Goal: Transaction & Acquisition: Book appointment/travel/reservation

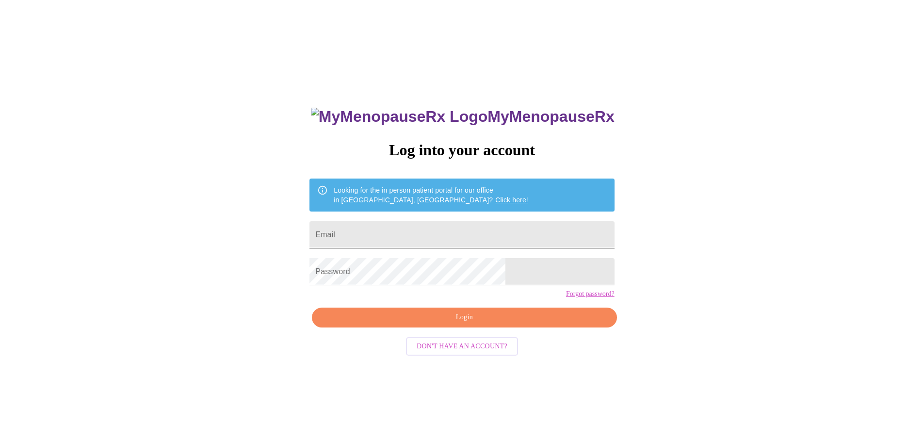
drag, startPoint x: 0, startPoint y: 0, endPoint x: 392, endPoint y: 226, distance: 452.6
click at [392, 226] on input "Email" at bounding box center [461, 234] width 305 height 27
click at [404, 235] on input "Email" at bounding box center [461, 234] width 305 height 27
click at [381, 226] on input "Email" at bounding box center [461, 234] width 305 height 27
paste input "mirabel.2015m@gmail.com"
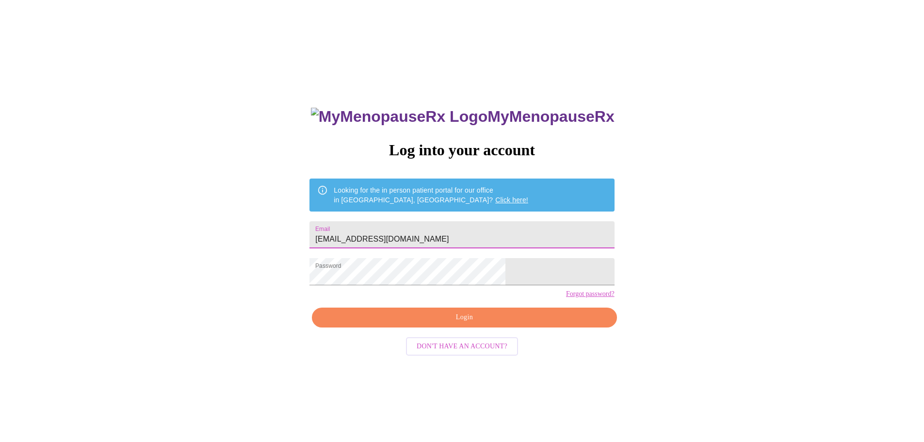
type input "mirabel.2015m@gmail.com"
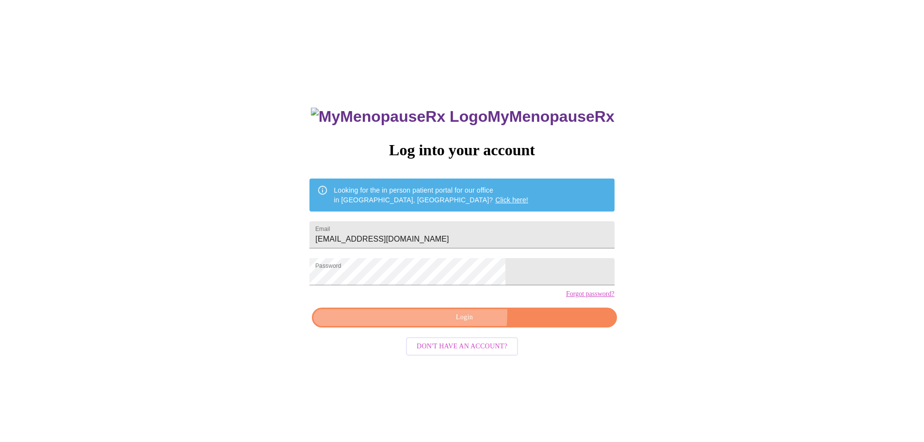
click at [460, 324] on span "Login" at bounding box center [464, 317] width 282 height 12
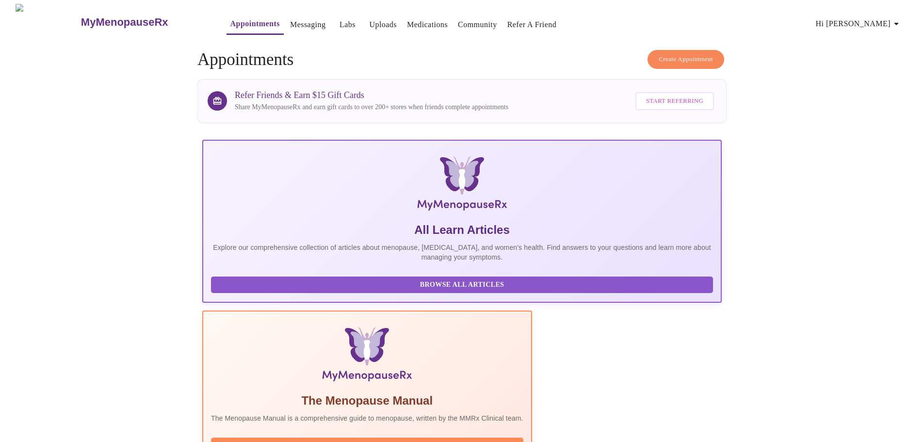
click at [690, 54] on span "Create Appointment" at bounding box center [686, 59] width 54 height 11
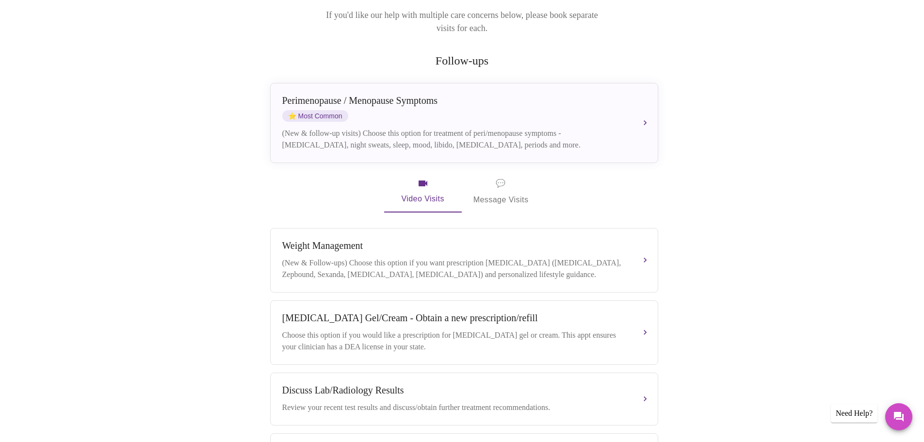
scroll to position [146, 0]
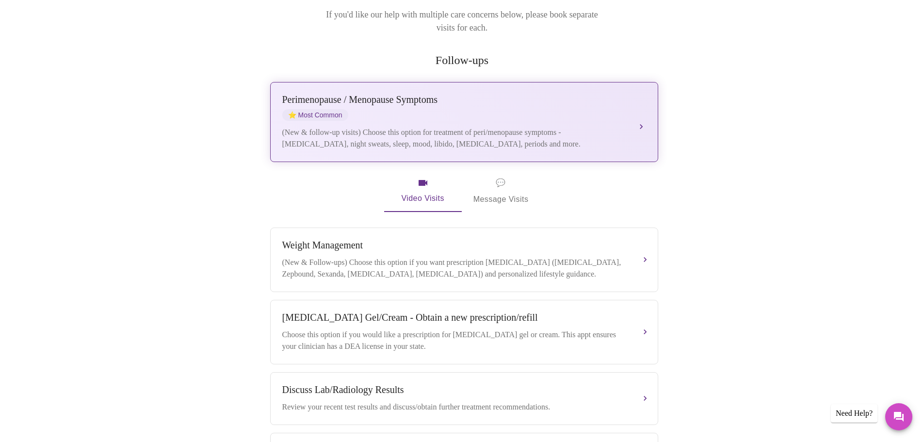
click at [606, 127] on div "(New & follow-up visits) Choose this option for treatment of peri/menopause sym…" at bounding box center [454, 138] width 344 height 23
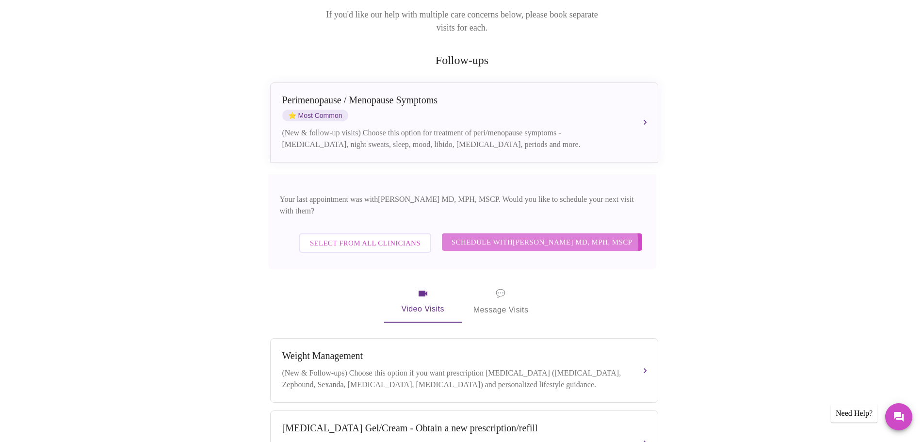
click at [545, 236] on span "Schedule with [PERSON_NAME] MD, MPH, MSCP" at bounding box center [542, 242] width 181 height 13
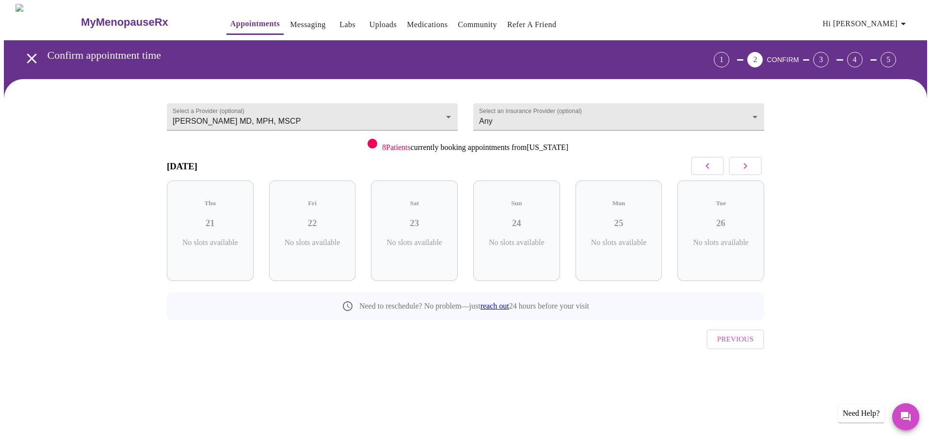
click at [750, 167] on icon "button" at bounding box center [746, 166] width 12 height 12
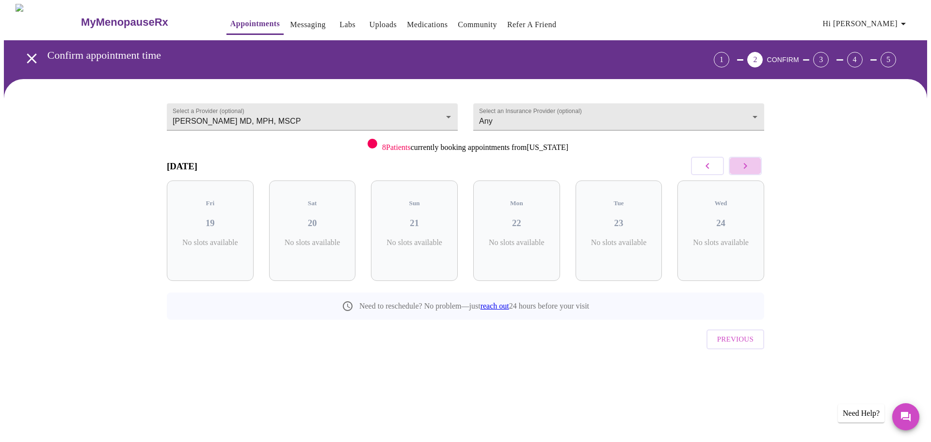
click at [750, 167] on icon "button" at bounding box center [746, 166] width 12 height 12
click at [710, 162] on icon "button" at bounding box center [708, 166] width 12 height 12
click at [711, 165] on icon "button" at bounding box center [708, 166] width 12 height 12
click at [711, 166] on icon "button" at bounding box center [708, 166] width 12 height 12
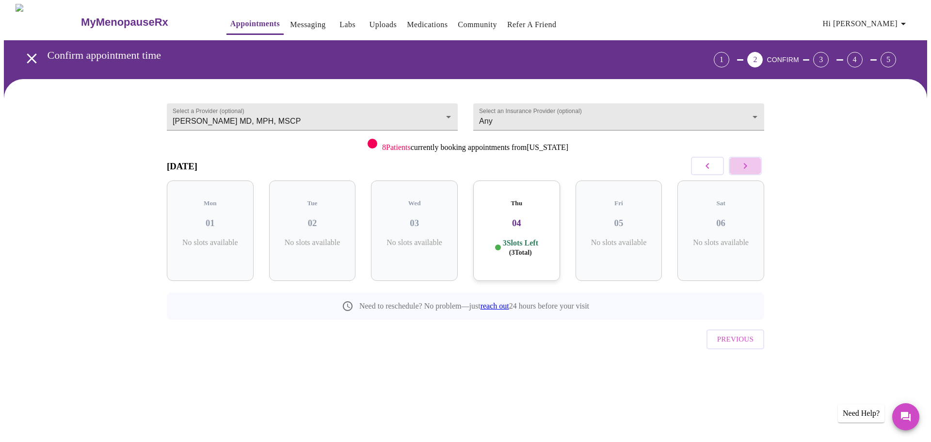
click at [746, 164] on icon "button" at bounding box center [745, 166] width 3 height 6
click at [749, 166] on icon "button" at bounding box center [746, 166] width 12 height 12
click at [711, 169] on icon "button" at bounding box center [708, 166] width 12 height 12
click at [705, 169] on icon "button" at bounding box center [708, 166] width 12 height 12
click at [531, 227] on div "Thu 04 2 Slots Left ( 2 Total)" at bounding box center [516, 230] width 87 height 100
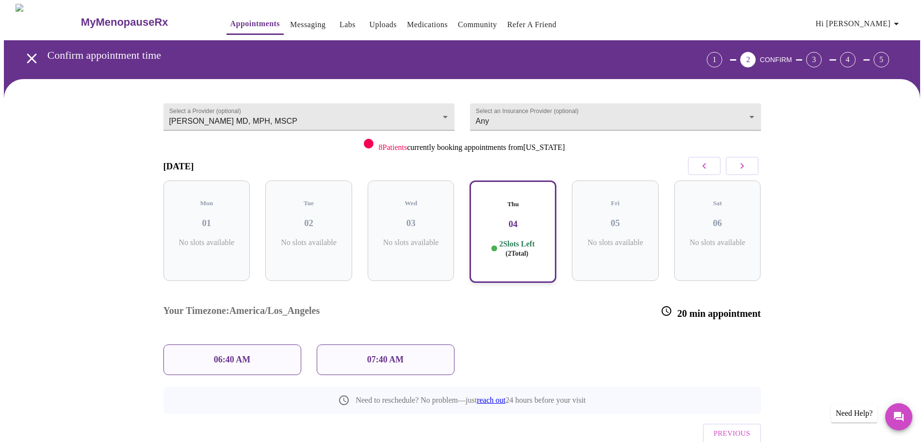
click at [387, 344] on div "07:40 AM" at bounding box center [386, 359] width 138 height 31
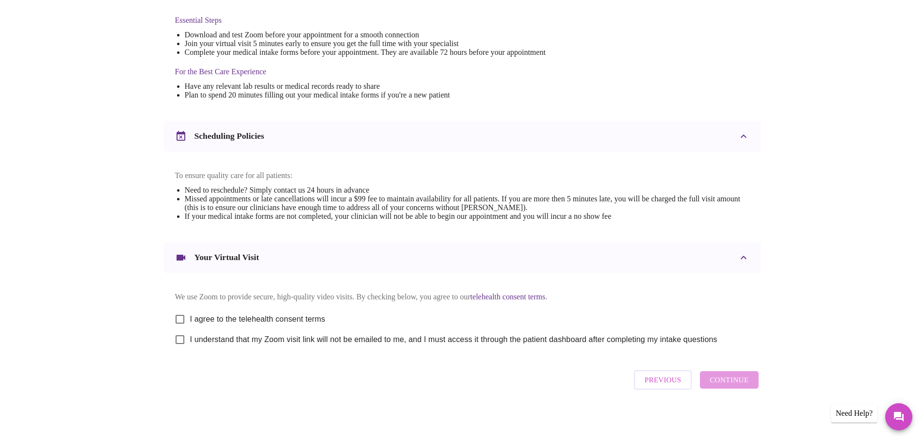
scroll to position [261, 0]
click at [178, 316] on input "I agree to the telehealth consent terms" at bounding box center [180, 319] width 20 height 20
checkbox input "true"
click at [184, 338] on input "I understand that my Zoom visit link will not be emailed to me, and I must acce…" at bounding box center [180, 339] width 20 height 20
checkbox input "true"
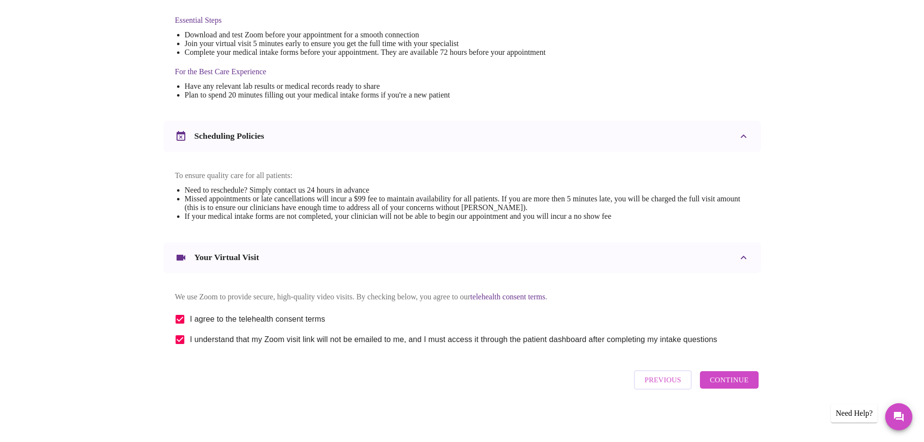
click at [734, 383] on span "Continue" at bounding box center [729, 379] width 39 height 13
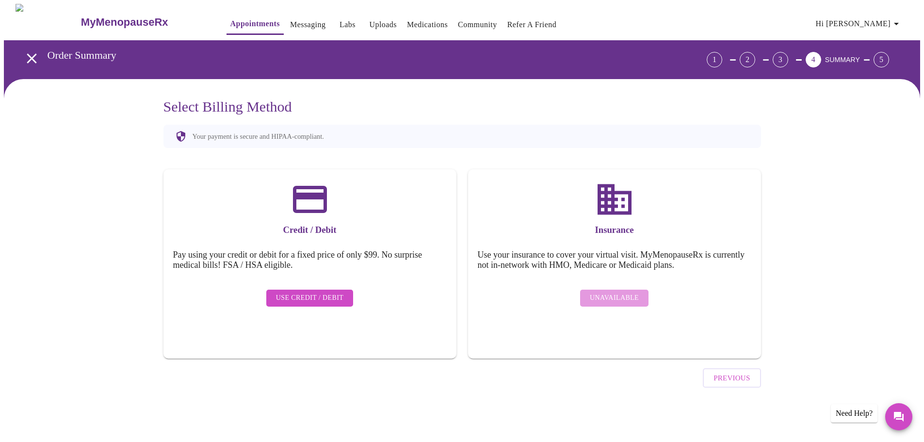
scroll to position [0, 0]
click at [320, 292] on span "Use Credit / Debit" at bounding box center [313, 298] width 68 height 12
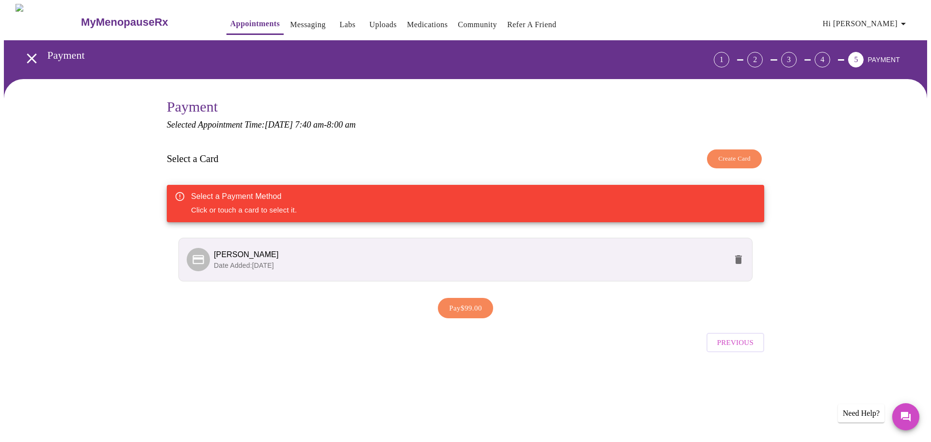
click at [305, 204] on div "Select a Payment Method Click or touch a card to select it." at bounding box center [466, 203] width 598 height 37
click at [293, 257] on span "[PERSON_NAME]" at bounding box center [470, 255] width 513 height 12
click at [474, 308] on span "Pay $99.00" at bounding box center [465, 308] width 33 height 13
click at [729, 153] on button "Create Card" at bounding box center [734, 158] width 55 height 19
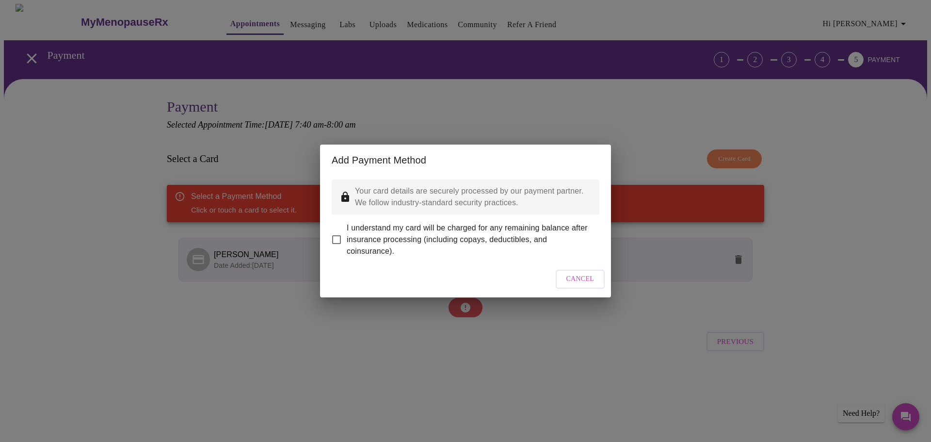
click at [350, 236] on span "I understand my card will be charged for any remaining balance after insurance …" at bounding box center [469, 239] width 245 height 35
click at [347, 236] on input "I understand my card will be charged for any remaining balance after insurance …" at bounding box center [336, 239] width 20 height 20
checkbox input "true"
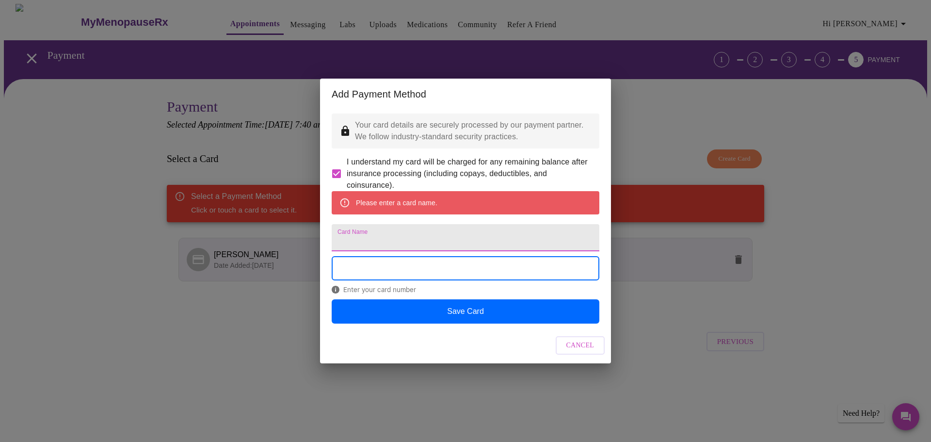
click at [346, 236] on input "Card Name" at bounding box center [466, 237] width 268 height 27
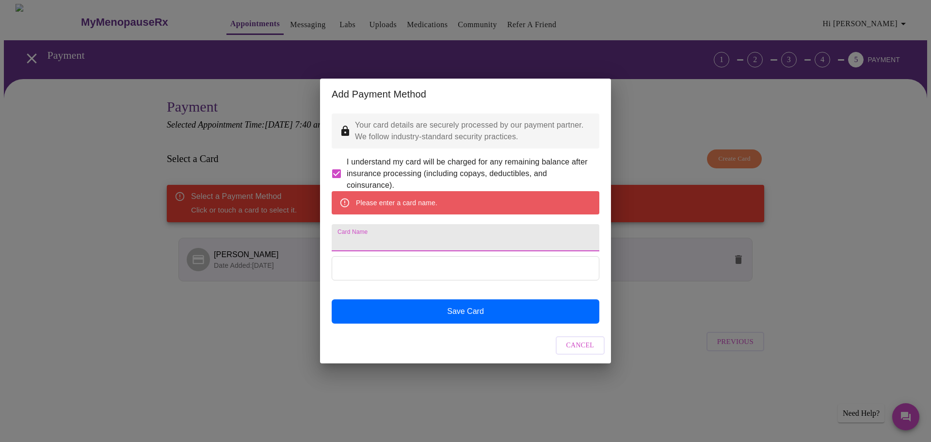
click at [346, 236] on input "Card Name" at bounding box center [466, 237] width 268 height 27
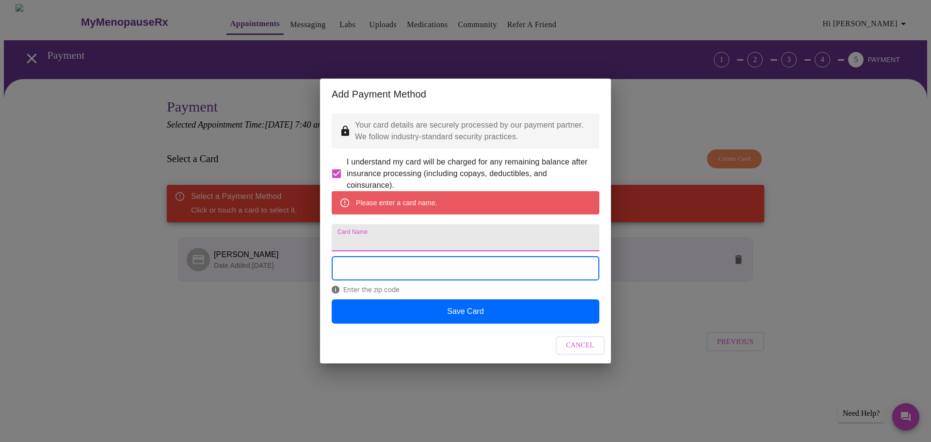
click at [381, 242] on input "Card Name" at bounding box center [466, 237] width 268 height 27
type input "[PERSON_NAME]"
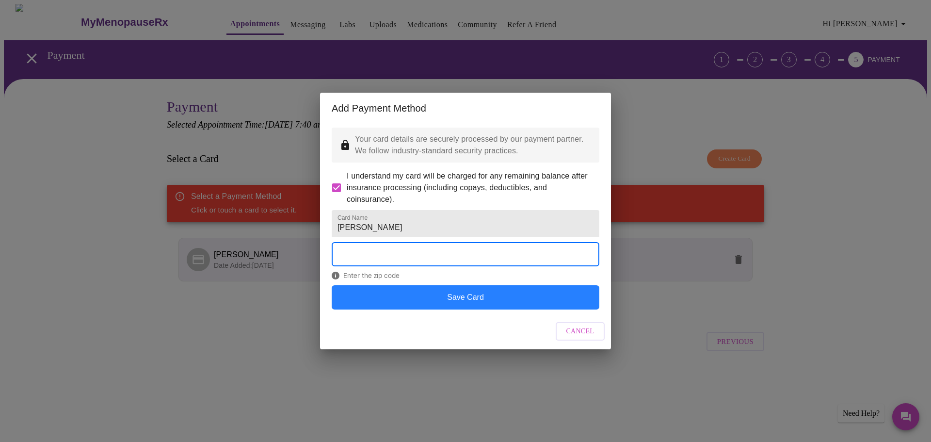
click at [491, 309] on button "Save Card" at bounding box center [466, 297] width 268 height 24
click at [446, 306] on button "Save Card" at bounding box center [466, 297] width 268 height 24
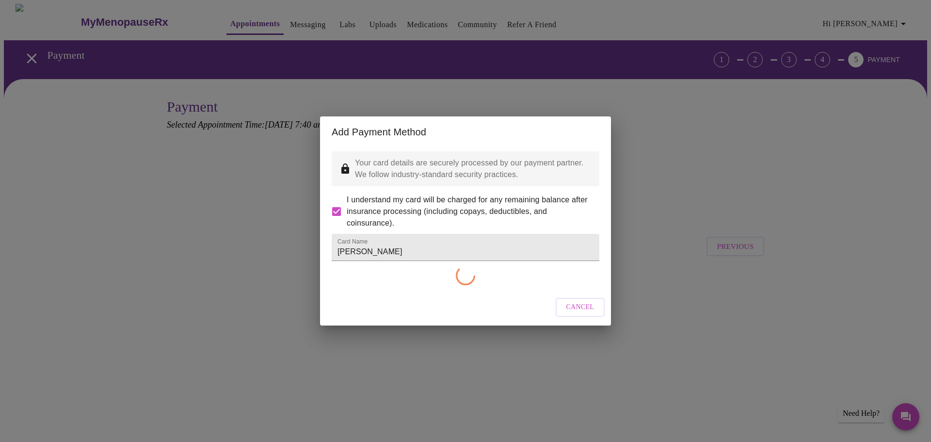
checkbox input "false"
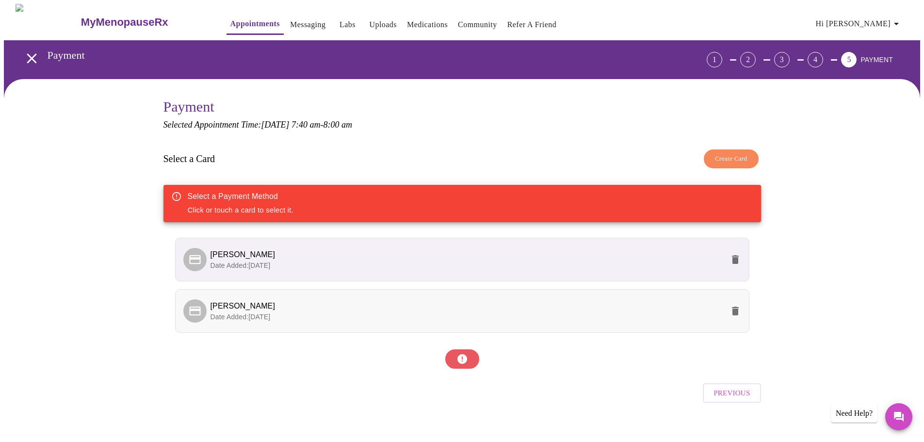
click at [336, 302] on span "[PERSON_NAME]" at bounding box center [467, 306] width 513 height 12
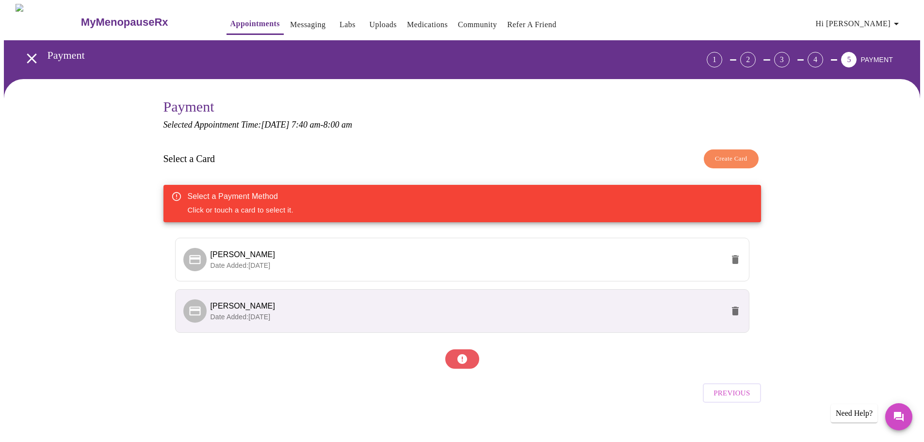
click at [578, 312] on p "Date Added: [DATE]" at bounding box center [467, 317] width 513 height 10
click at [461, 300] on span "[PERSON_NAME]" at bounding box center [467, 306] width 513 height 12
click at [457, 359] on div at bounding box center [462, 358] width 598 height 29
click at [464, 356] on div at bounding box center [462, 358] width 598 height 29
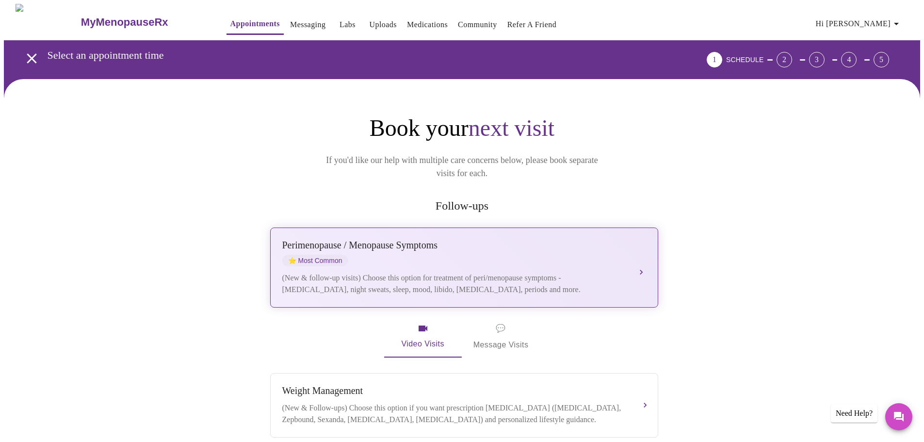
click at [437, 255] on div "[MEDICAL_DATA] / Menopause Symptoms ⭐ Most Common (New & follow-up visits) Choo…" at bounding box center [464, 268] width 364 height 56
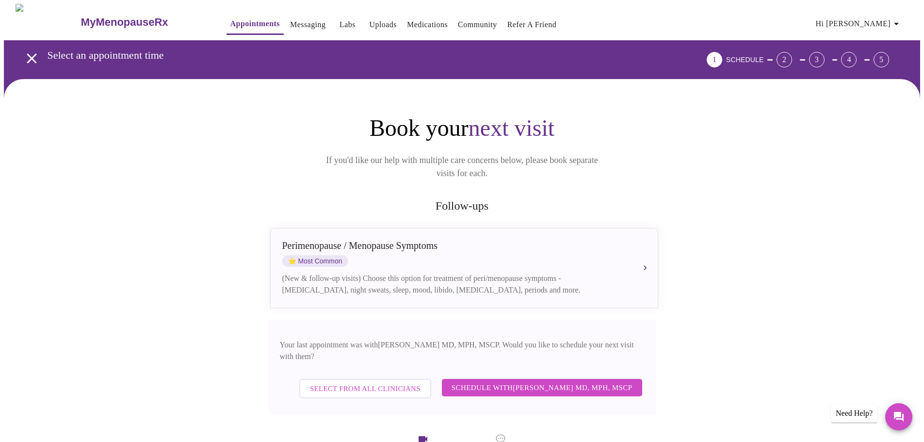
click at [539, 381] on span "Schedule with [PERSON_NAME] MD, MPH, MSCP" at bounding box center [542, 387] width 181 height 13
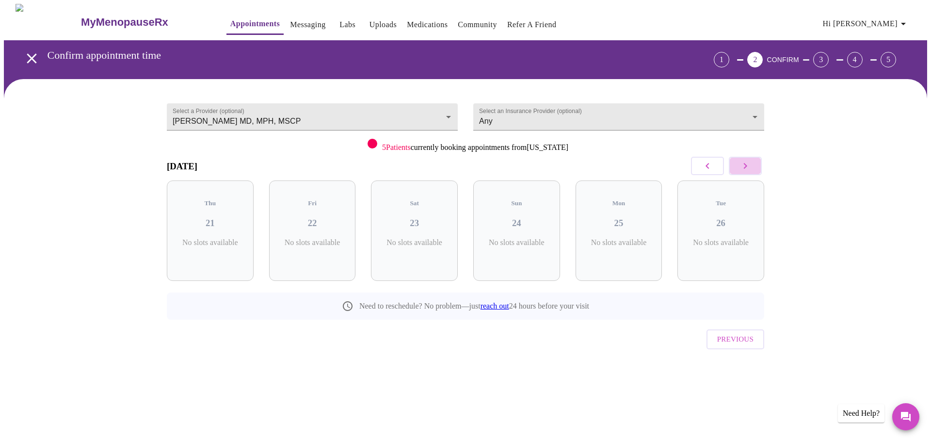
click at [744, 164] on icon "button" at bounding box center [746, 166] width 12 height 12
click at [522, 249] on span "( 2 Total)" at bounding box center [520, 252] width 23 height 7
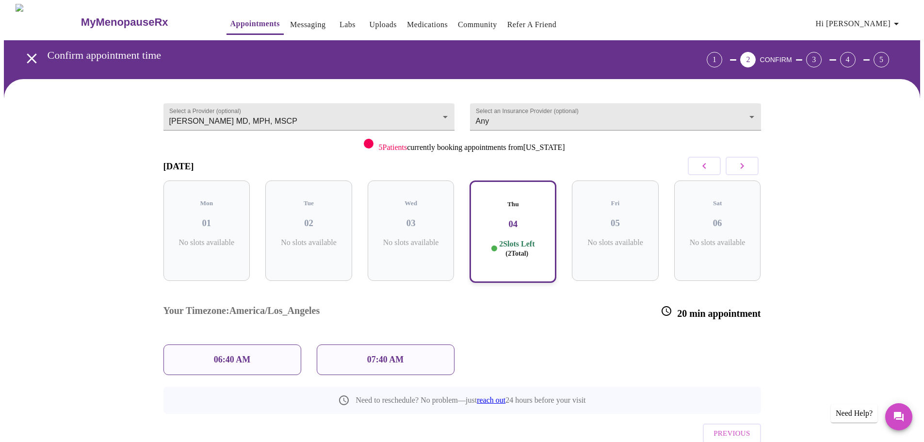
click at [396, 355] on p "07:40 AM" at bounding box center [385, 360] width 37 height 10
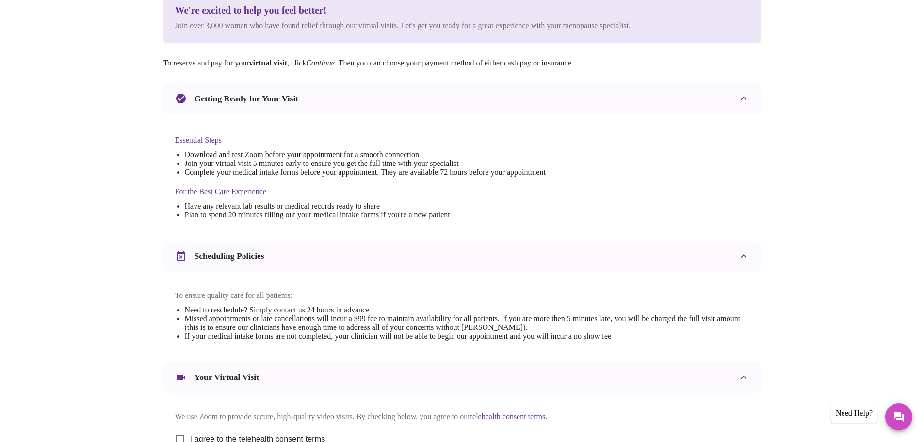
scroll to position [261, 0]
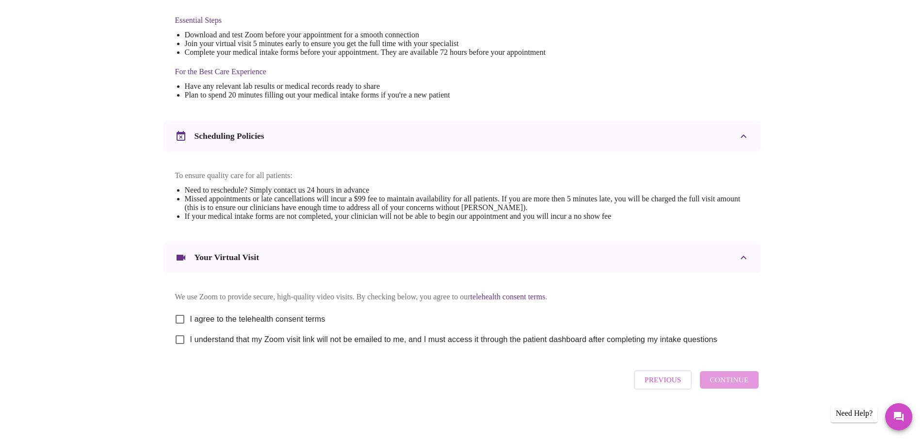
drag, startPoint x: 177, startPoint y: 313, endPoint x: 176, endPoint y: 327, distance: 14.1
click at [178, 313] on input "I agree to the telehealth consent terms" at bounding box center [180, 319] width 20 height 20
checkbox input "true"
click at [179, 337] on input "I understand that my Zoom visit link will not be emailed to me, and I must acce…" at bounding box center [180, 339] width 20 height 20
checkbox input "true"
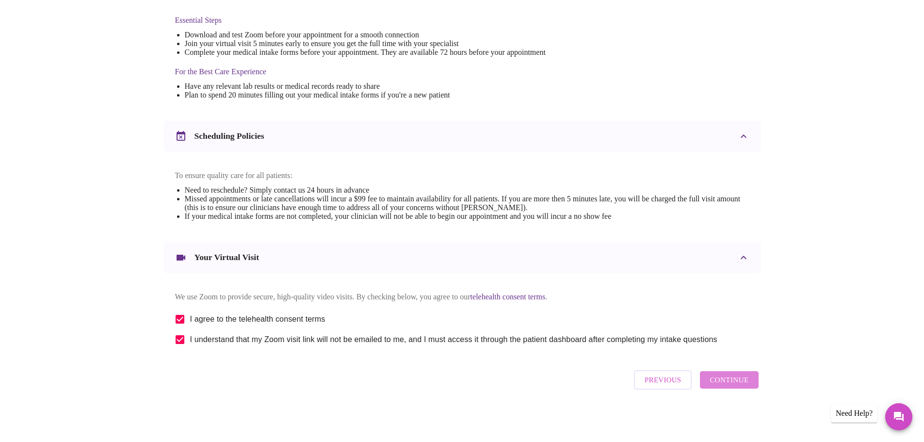
click at [731, 378] on span "Continue" at bounding box center [729, 379] width 39 height 13
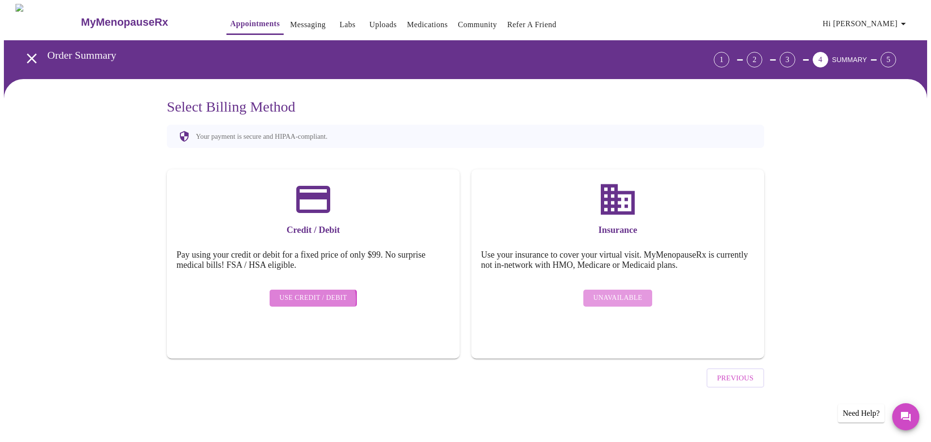
click at [311, 292] on span "Use Credit / Debit" at bounding box center [313, 298] width 68 height 12
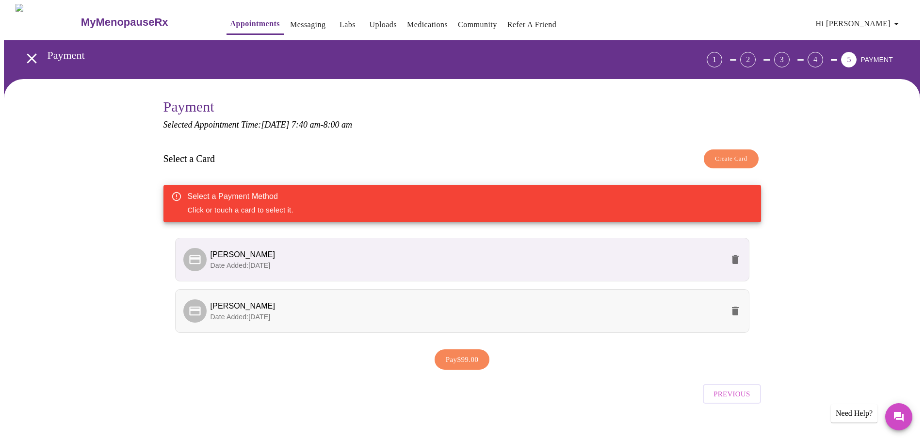
click at [281, 306] on span "[PERSON_NAME]" at bounding box center [467, 306] width 513 height 12
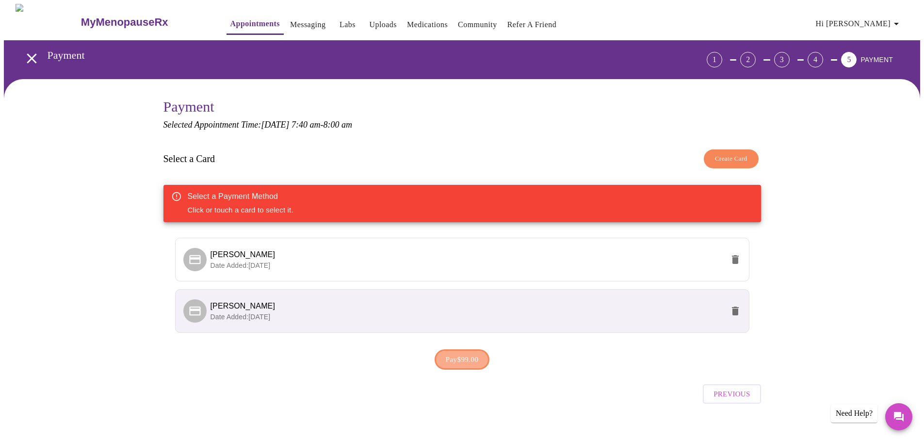
click at [461, 357] on span "Pay $99.00" at bounding box center [462, 359] width 33 height 13
click at [348, 310] on span "[PERSON_NAME]" at bounding box center [467, 306] width 513 height 12
click at [737, 259] on icon "delete" at bounding box center [735, 259] width 7 height 9
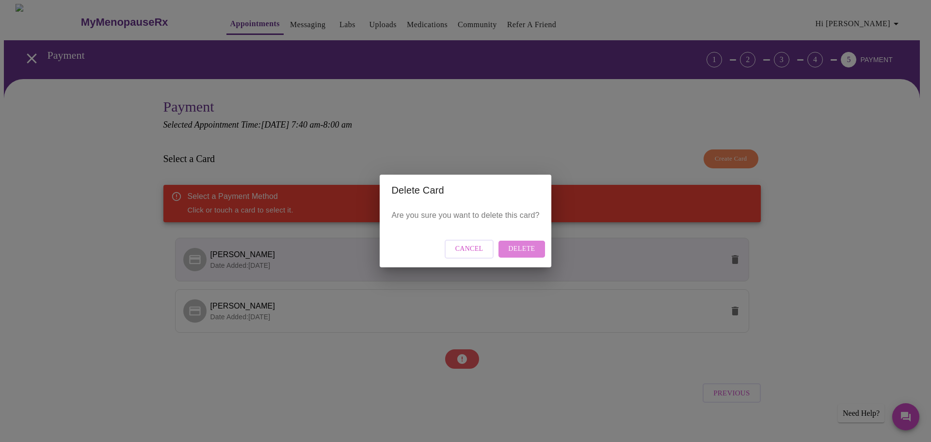
click at [522, 251] on span "Delete" at bounding box center [521, 249] width 27 height 12
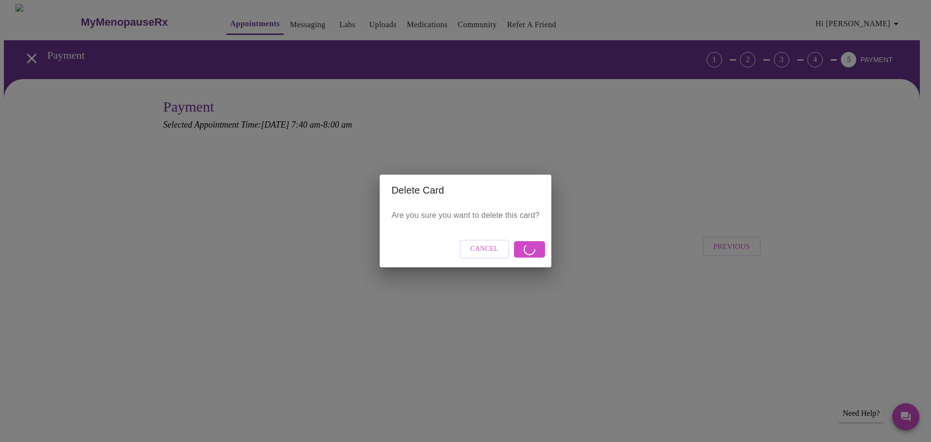
drag, startPoint x: 637, startPoint y: 263, endPoint x: 631, endPoint y: 358, distance: 95.3
click at [631, 358] on div "Delete Card Are you sure you want to delete this card? Cancel" at bounding box center [465, 221] width 931 height 442
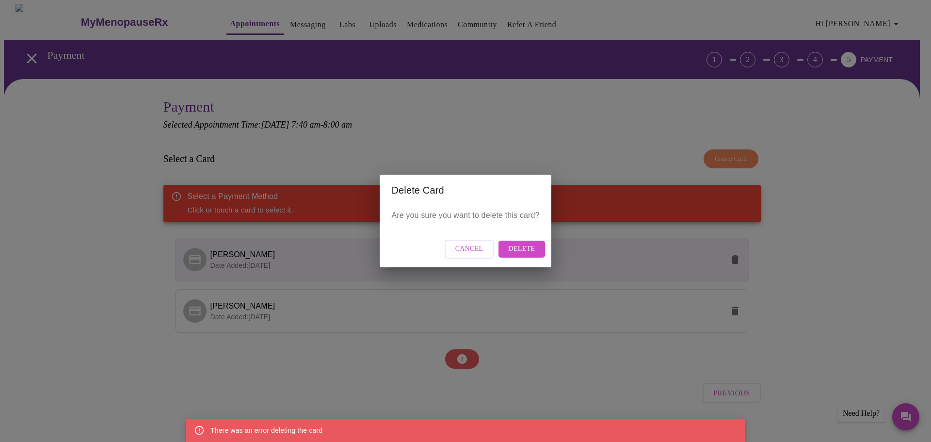
click at [479, 248] on span "Cancel" at bounding box center [469, 249] width 28 height 12
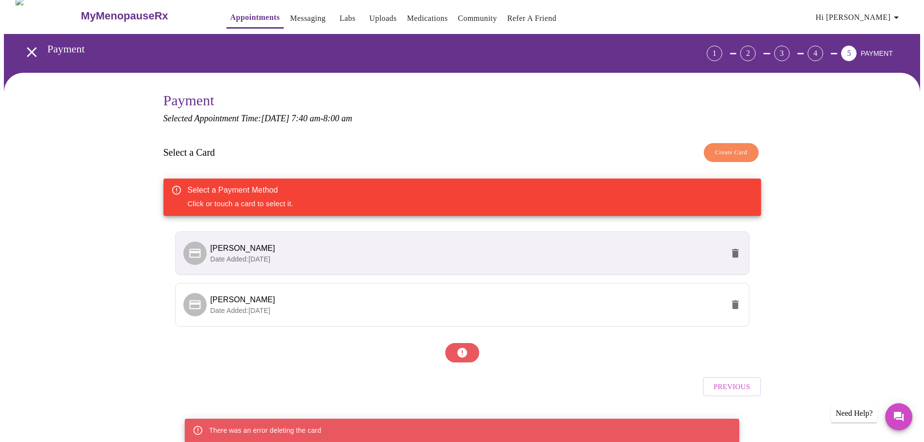
scroll to position [8, 0]
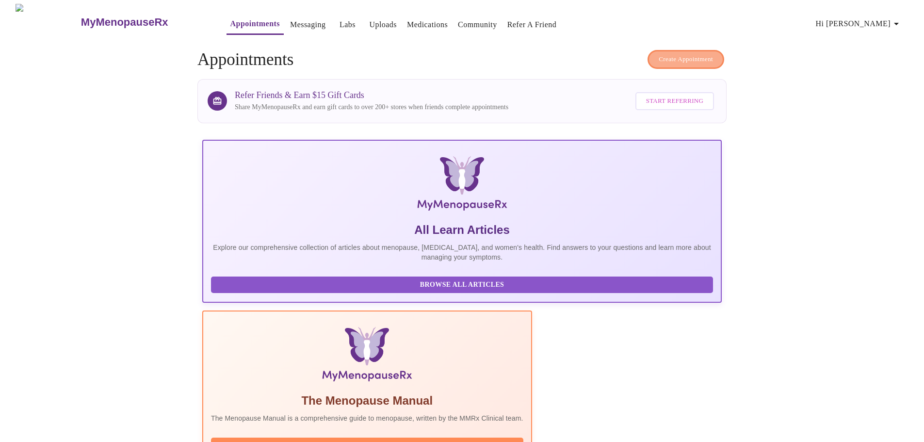
click at [678, 57] on span "Create Appointment" at bounding box center [686, 59] width 54 height 11
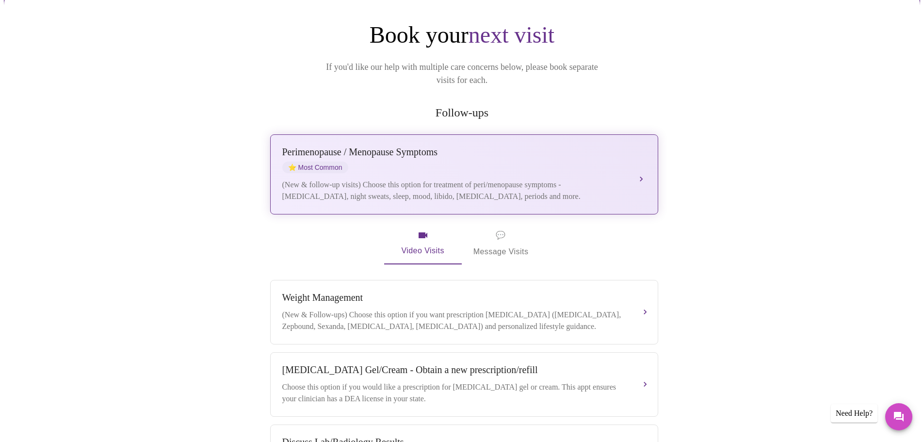
scroll to position [97, 0]
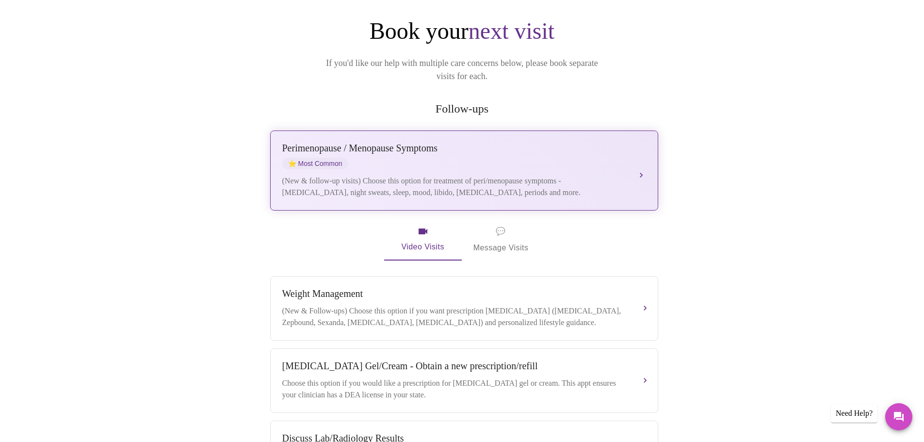
click at [564, 175] on div "(New & follow-up visits) Choose this option for treatment of peri/menopause sym…" at bounding box center [454, 186] width 344 height 23
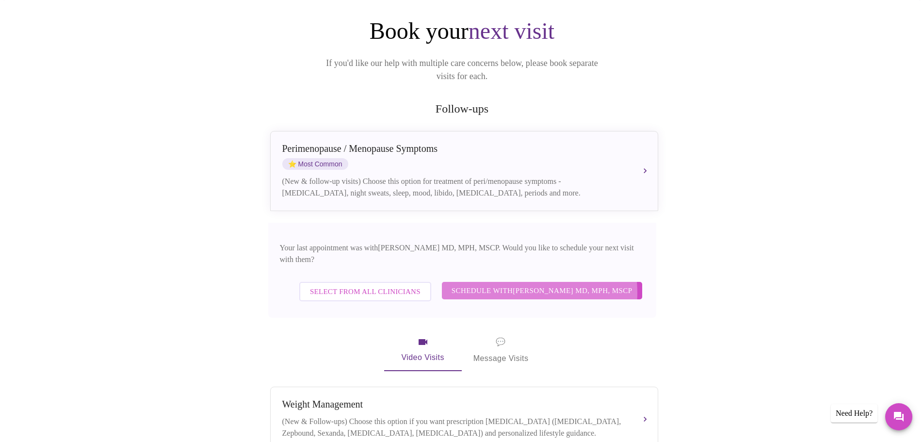
click at [516, 284] on span "Schedule with [PERSON_NAME] MD, MPH, MSCP" at bounding box center [542, 290] width 181 height 13
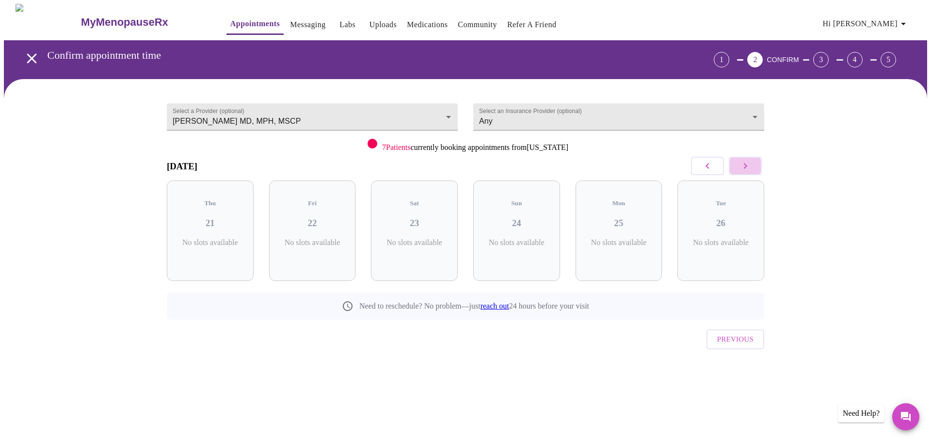
click at [748, 163] on icon "button" at bounding box center [746, 166] width 12 height 12
click at [500, 242] on div "2 Slots Left ( 2 Total)" at bounding box center [516, 247] width 71 height 19
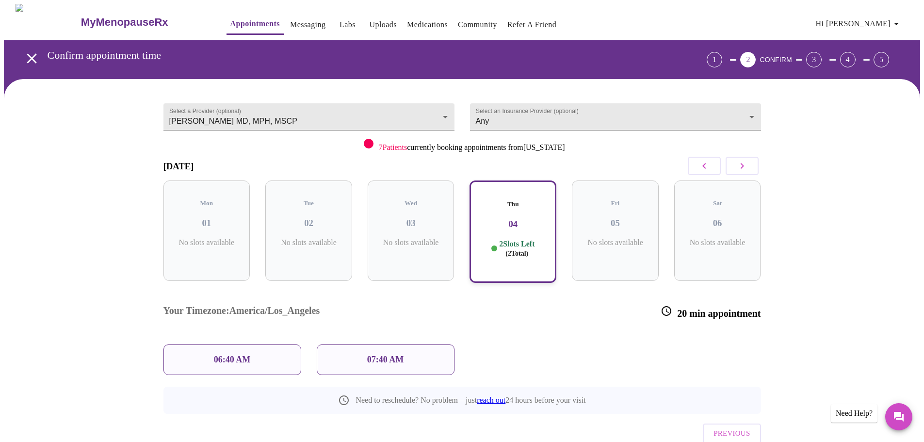
click at [374, 355] on p "07:40 AM" at bounding box center [385, 360] width 37 height 10
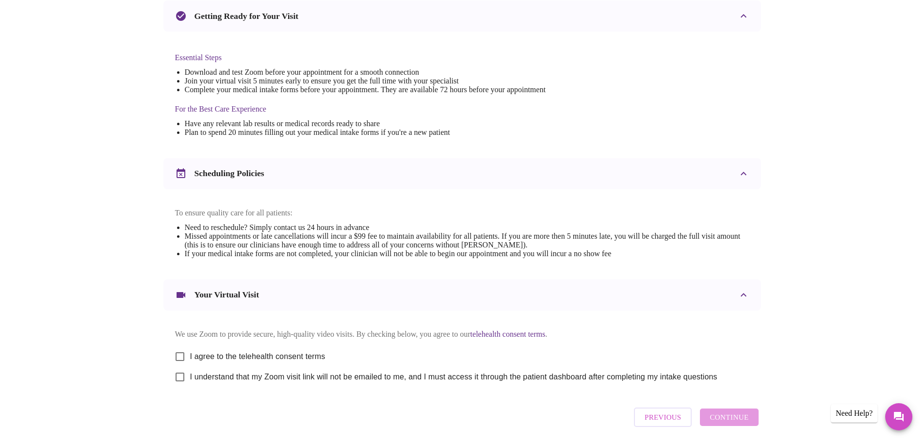
scroll to position [261, 0]
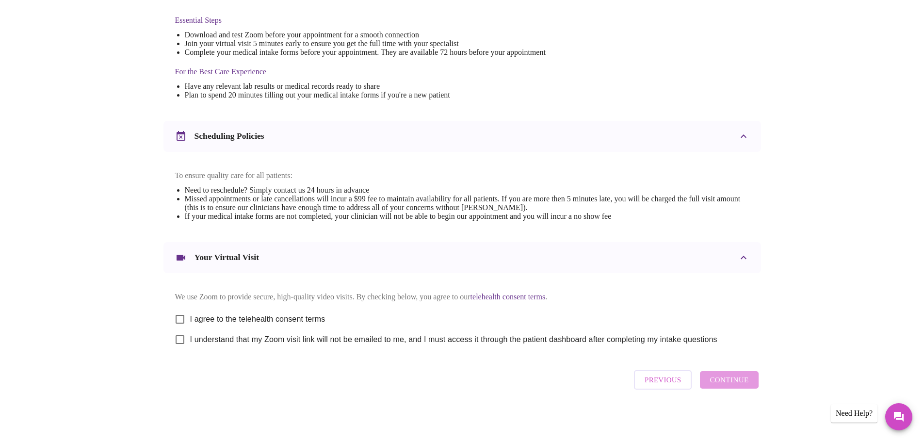
click at [182, 315] on input "I agree to the telehealth consent terms" at bounding box center [180, 319] width 20 height 20
checkbox input "true"
click at [180, 338] on input "I understand that my Zoom visit link will not be emailed to me, and I must acce…" at bounding box center [180, 339] width 20 height 20
checkbox input "true"
click at [721, 386] on span "Continue" at bounding box center [729, 379] width 39 height 13
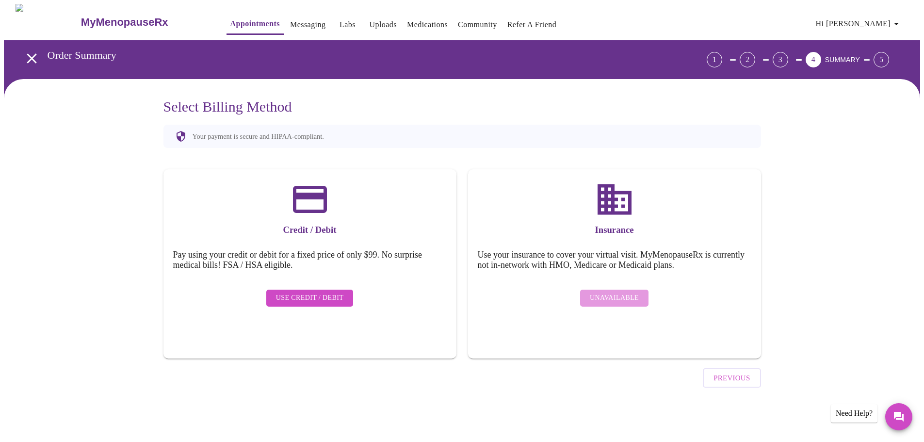
scroll to position [0, 0]
click at [327, 292] on span "Use Credit / Debit" at bounding box center [313, 298] width 68 height 12
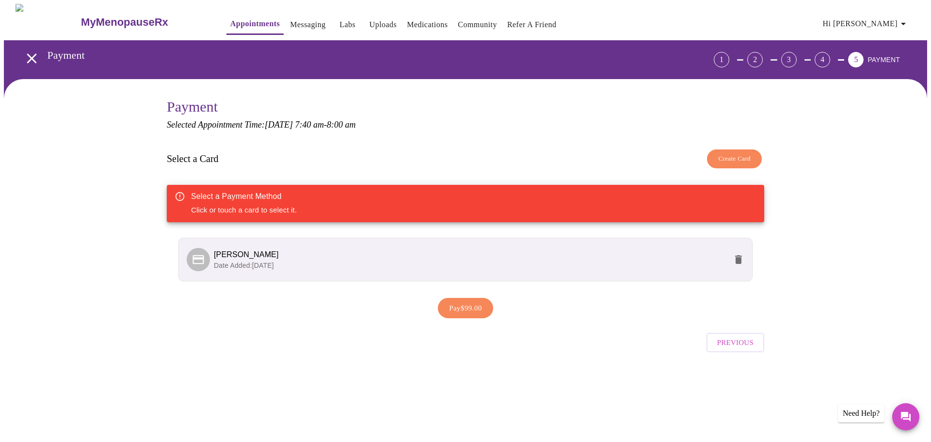
click at [274, 262] on span "Date Added: [DATE]" at bounding box center [244, 265] width 60 height 8
click at [289, 264] on p "Date Added: [DATE]" at bounding box center [470, 265] width 513 height 10
click at [351, 259] on div "[PERSON_NAME] Date Added: [DATE]" at bounding box center [470, 259] width 513 height 21
click at [351, 259] on span "[PERSON_NAME]" at bounding box center [470, 255] width 513 height 12
click at [470, 311] on span "Pay $99.00" at bounding box center [465, 308] width 33 height 13
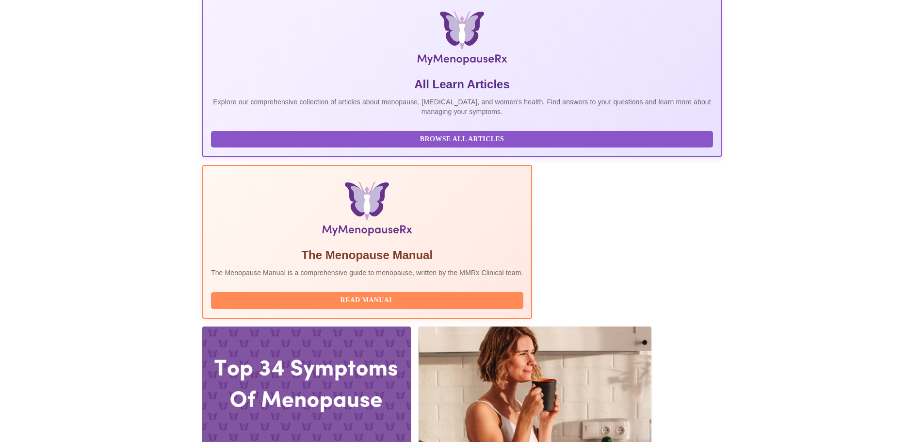
scroll to position [194, 0]
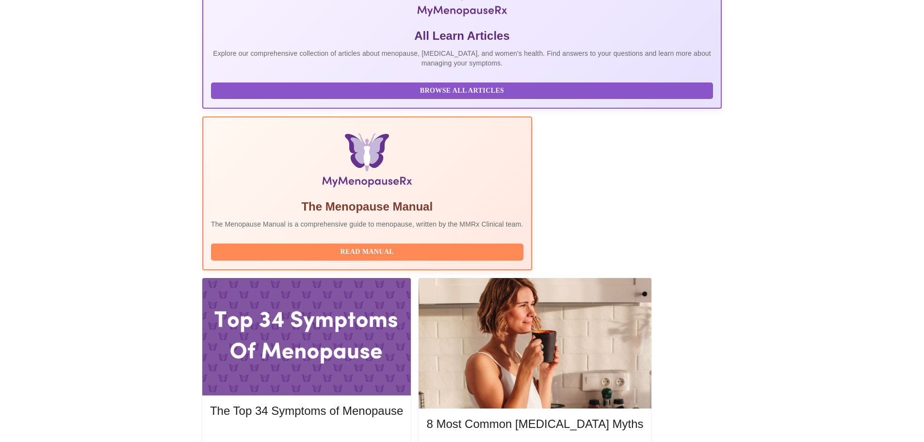
drag, startPoint x: 249, startPoint y: 183, endPoint x: 544, endPoint y: 199, distance: 294.8
copy div "[DATE] 7:40am - 8:00am PDT With [PERSON_NAME] MD, MPH, MSCP"
